Goal: Task Accomplishment & Management: Use online tool/utility

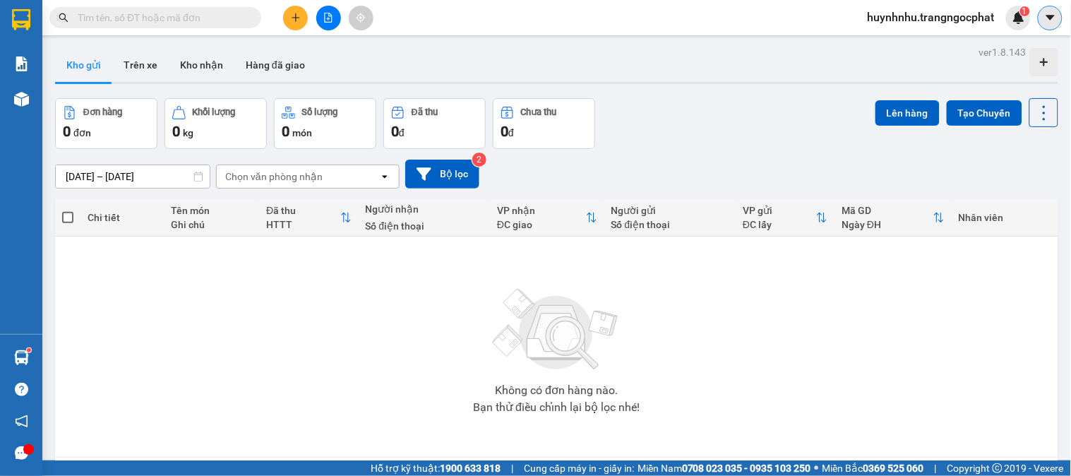
click at [1056, 18] on icon "caret-down" at bounding box center [1051, 17] width 13 height 13
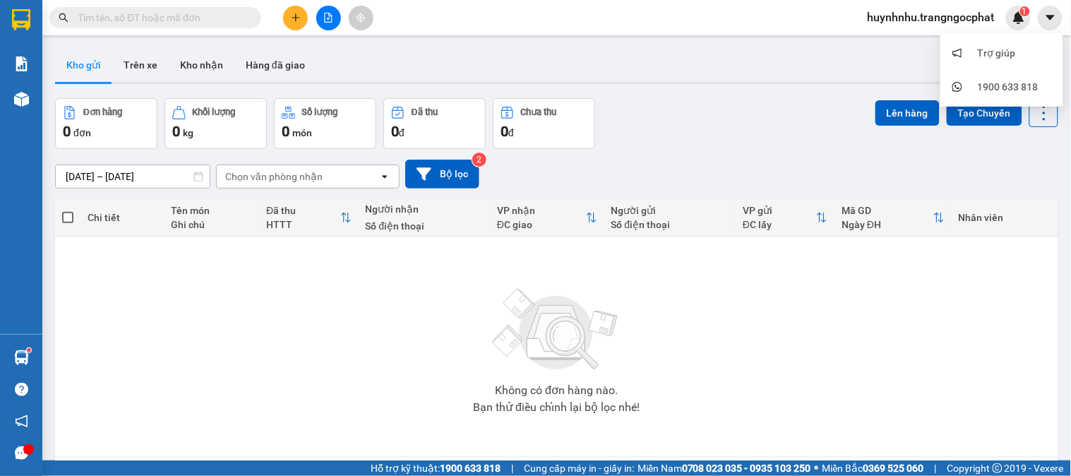
click at [917, 22] on span "huynhnhu.trangngocphat" at bounding box center [932, 17] width 150 height 18
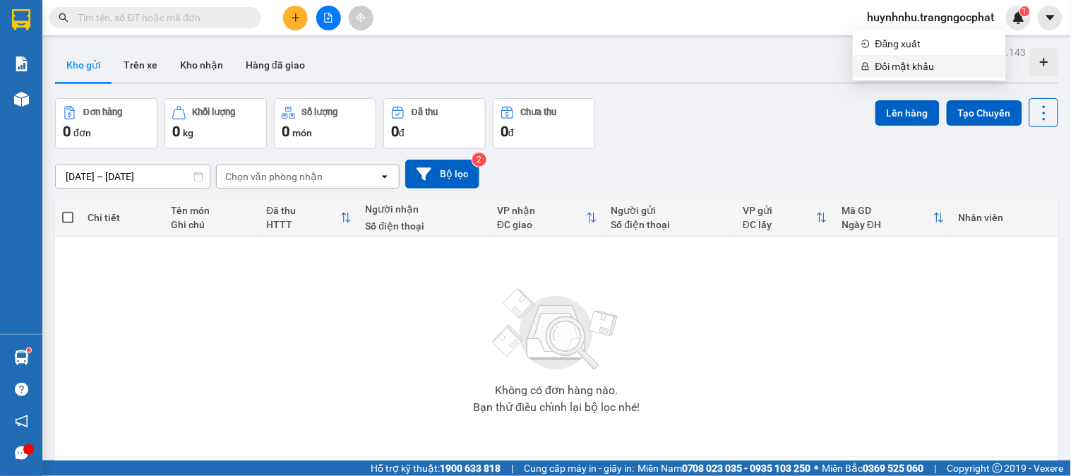
click at [898, 59] on span "Đổi mật khẩu" at bounding box center [937, 67] width 122 height 16
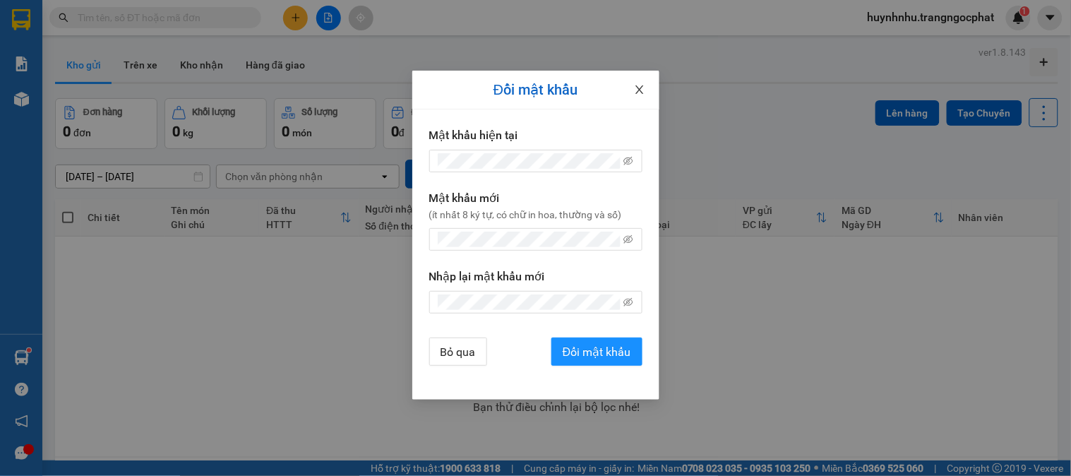
click at [639, 85] on icon "close" at bounding box center [639, 89] width 11 height 11
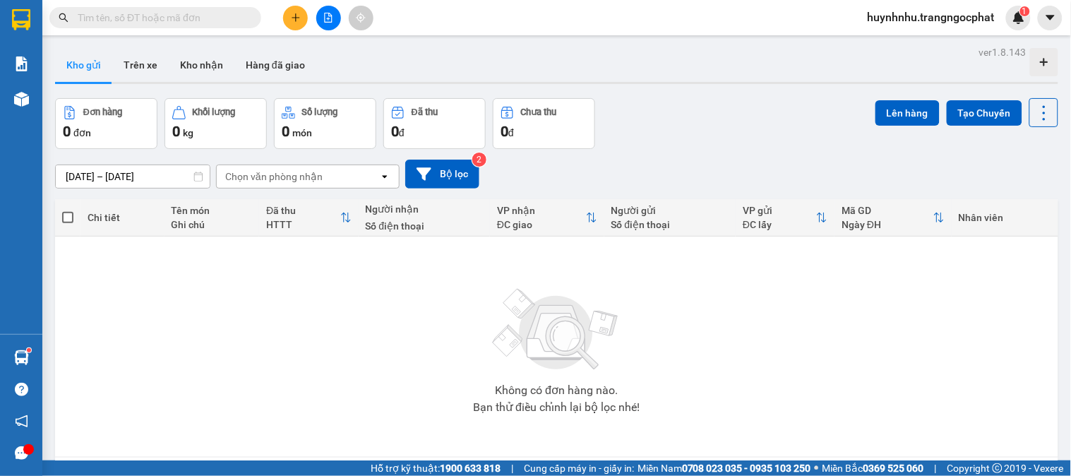
click at [920, 14] on span "huynhnhu.trangngocphat" at bounding box center [932, 17] width 150 height 18
click at [917, 47] on span "Đăng xuất" at bounding box center [937, 44] width 122 height 16
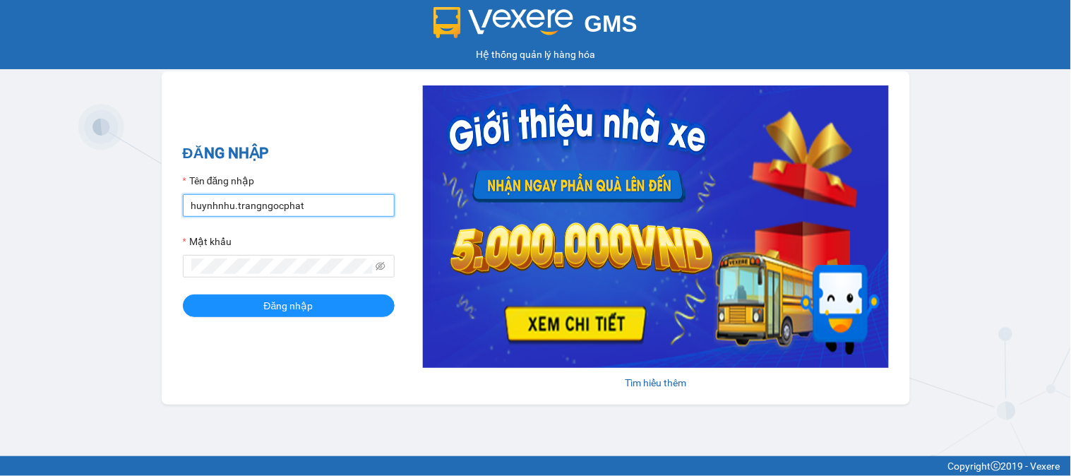
click at [355, 208] on input "huynhnhu.trangngocphat" at bounding box center [289, 205] width 212 height 23
type input "bang.trangngocphat"
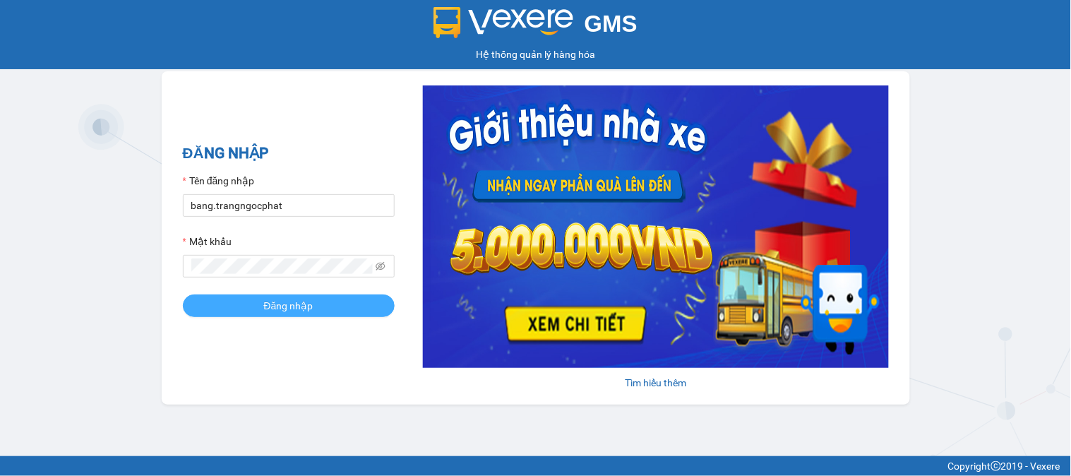
click at [253, 307] on button "Đăng nhập" at bounding box center [289, 306] width 212 height 23
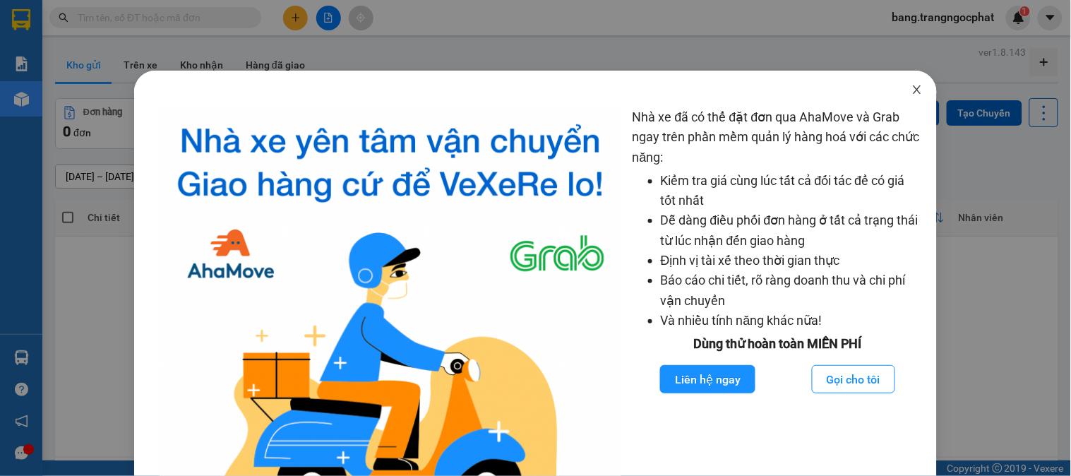
click at [915, 88] on span "Close" at bounding box center [918, 91] width 40 height 40
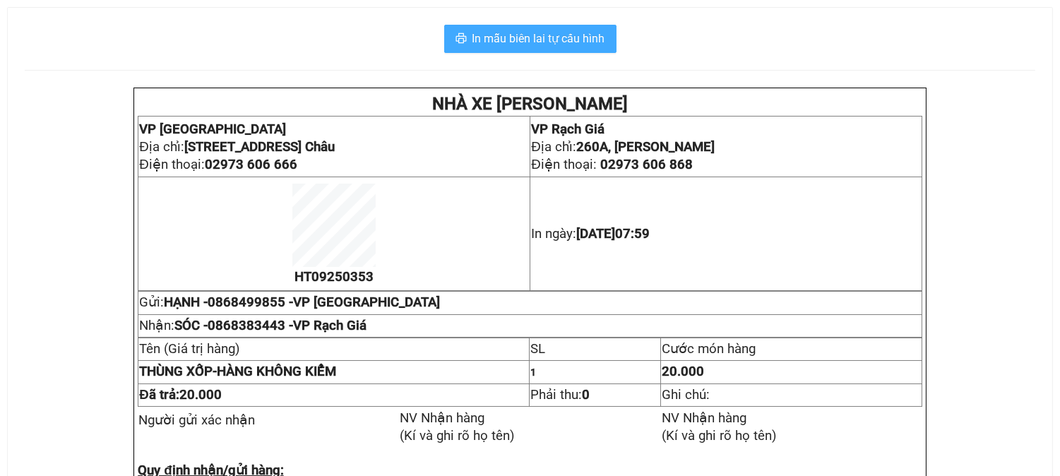
click at [587, 50] on button "In mẫu biên lai tự cấu hình" at bounding box center [530, 39] width 172 height 28
click at [596, 32] on span "In mẫu biên lai tự cấu hình" at bounding box center [539, 39] width 133 height 18
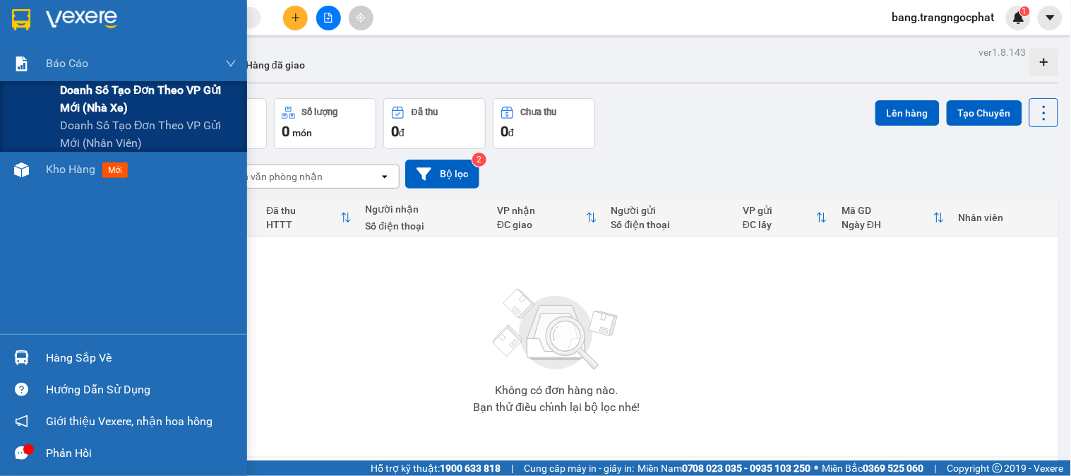
click at [100, 97] on span "Doanh số tạo đơn theo VP gửi mới (nhà xe)" at bounding box center [148, 98] width 177 height 35
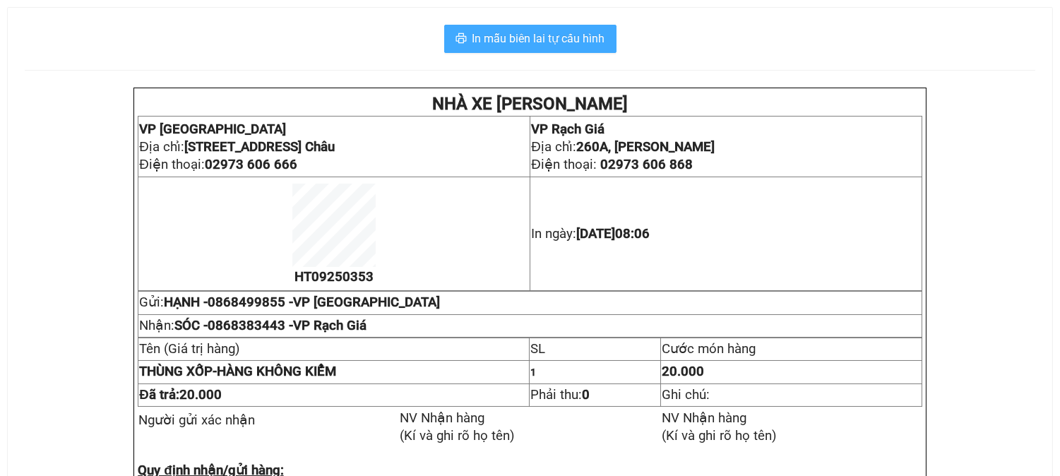
click at [542, 29] on button "In mẫu biên lai tự cấu hình" at bounding box center [530, 39] width 172 height 28
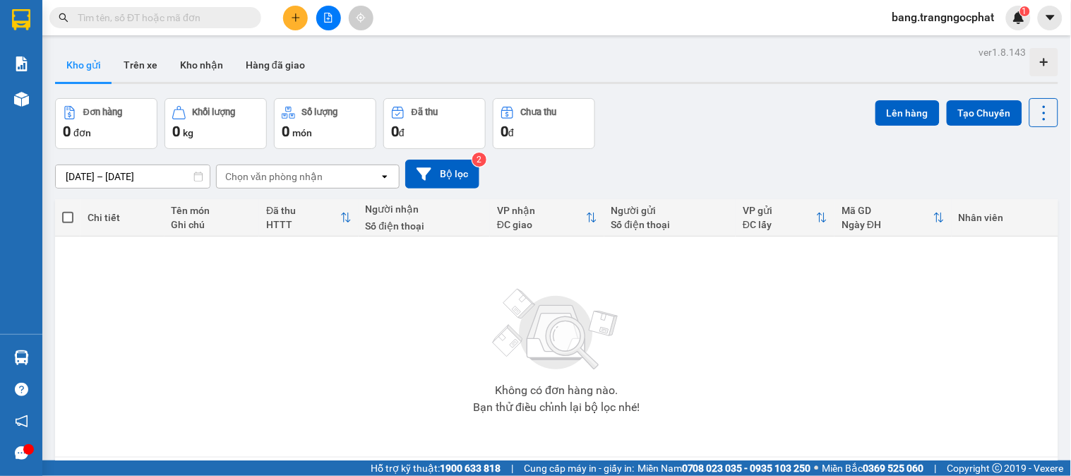
drag, startPoint x: 776, startPoint y: 149, endPoint x: 588, endPoint y: 146, distance: 187.2
click at [773, 149] on div "[DATE] – [DATE] Press the down arrow key to interact with the calendar and sele…" at bounding box center [557, 174] width 1004 height 50
